Goal: Information Seeking & Learning: Learn about a topic

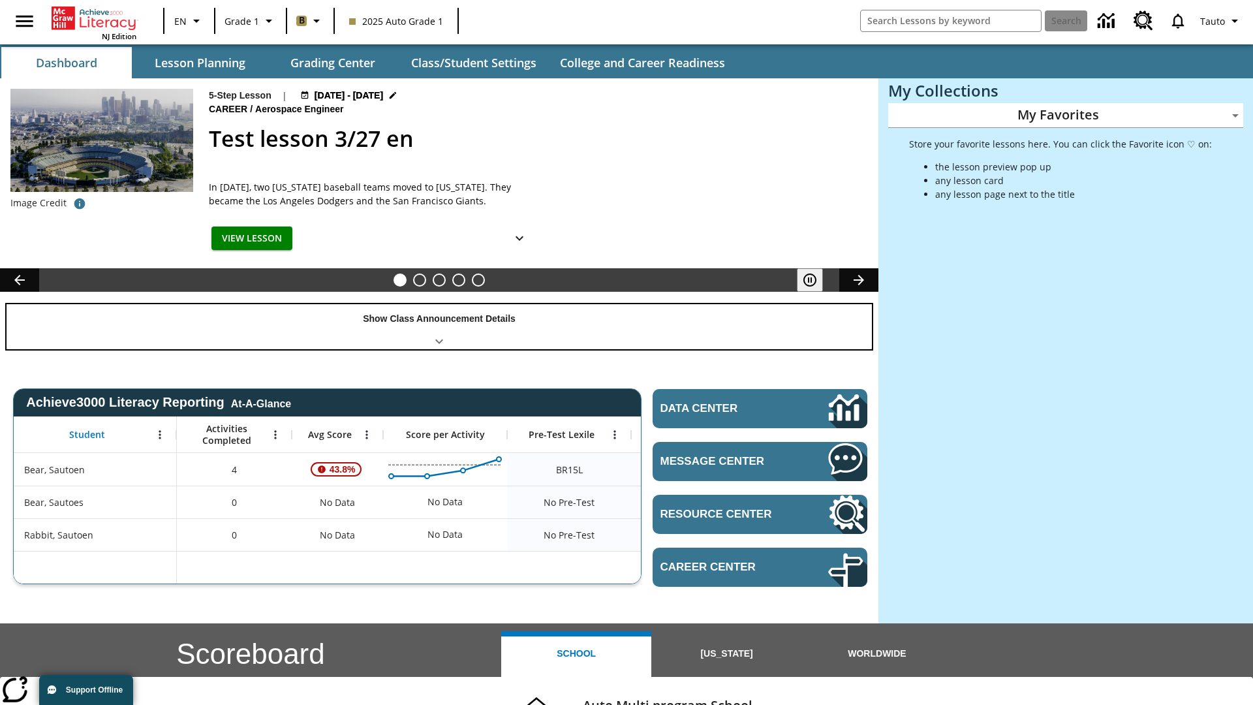
click at [439, 326] on div "Show Class Announcement Details" at bounding box center [439, 326] width 865 height 45
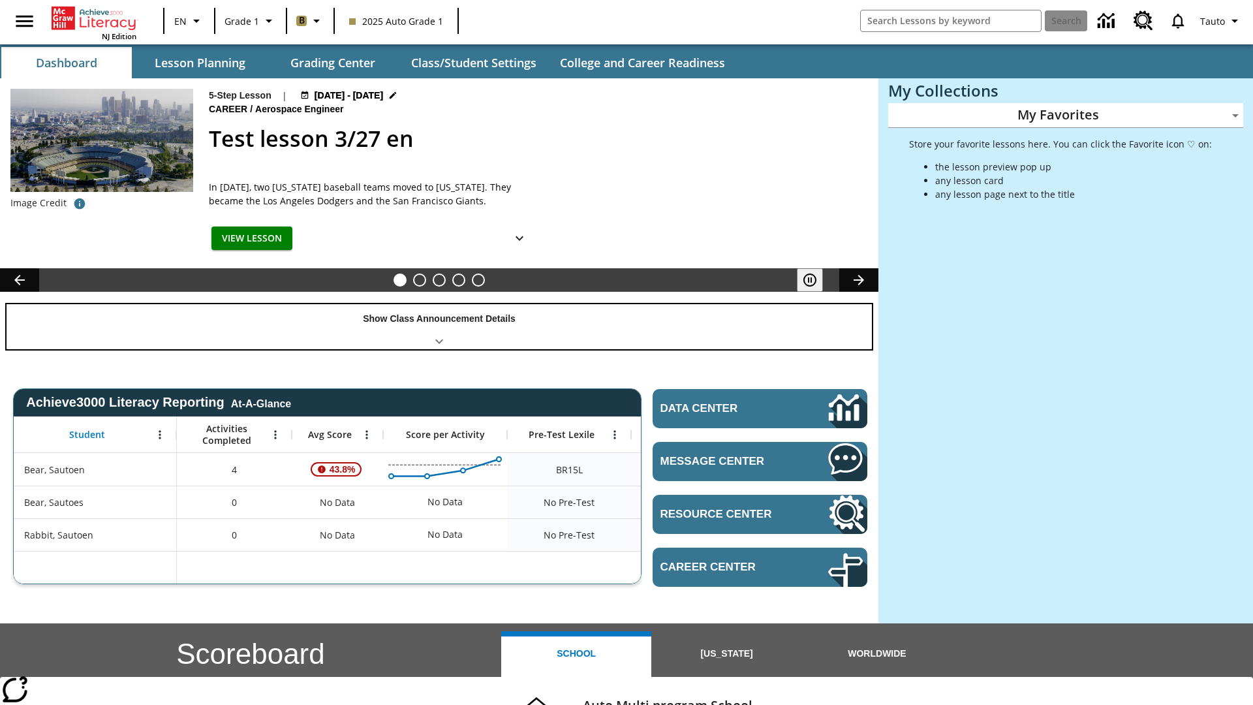
click at [439, 326] on div "Show Class Announcement Details" at bounding box center [439, 326] width 865 height 45
